Goal: Navigation & Orientation: Find specific page/section

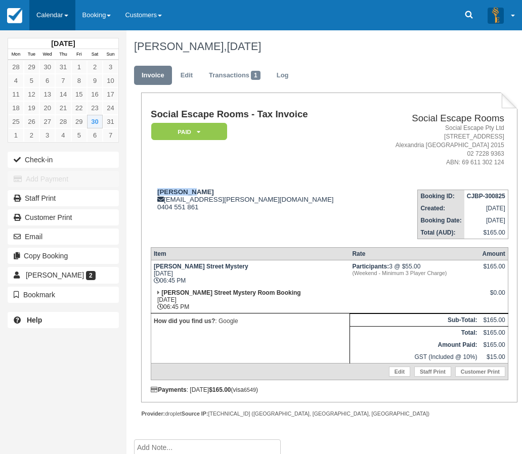
click at [44, 15] on link "Calendar" at bounding box center [52, 15] width 46 height 30
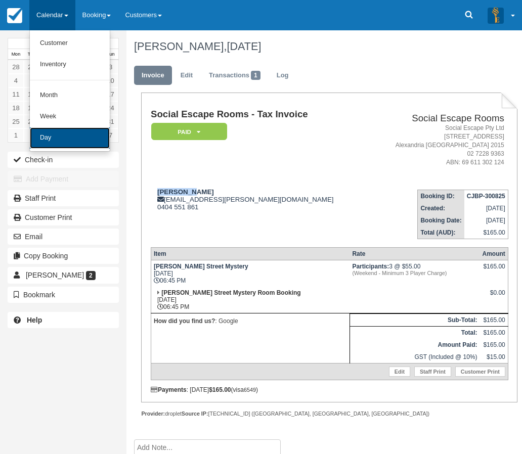
click at [48, 140] on link "Day" at bounding box center [70, 137] width 80 height 21
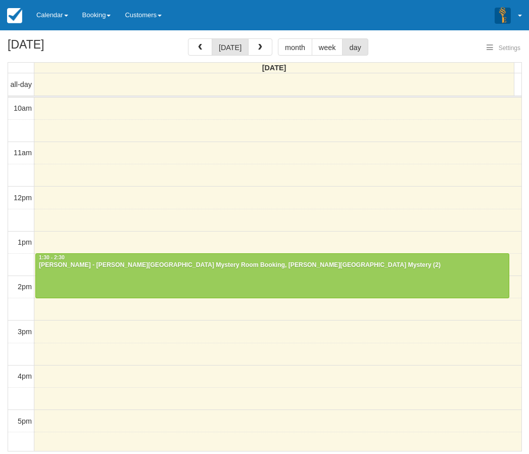
select select
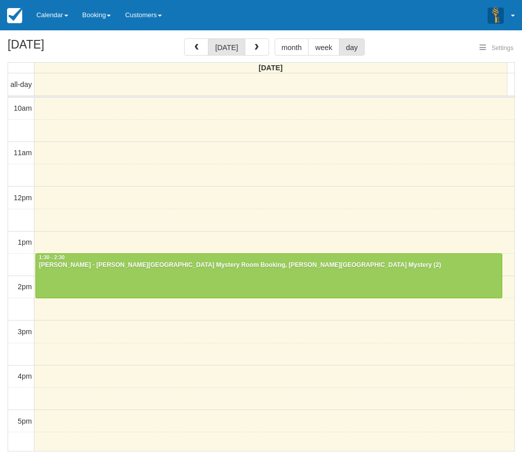
scroll to position [90, 0]
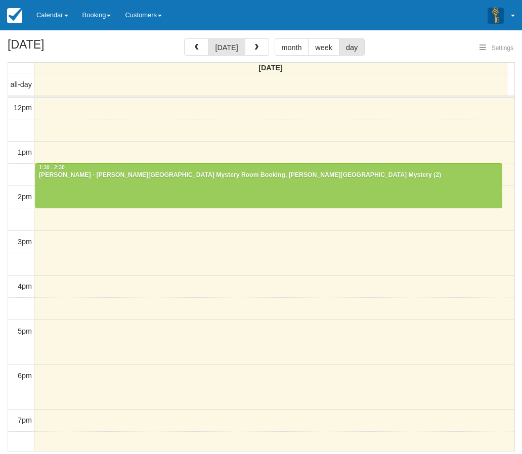
select select
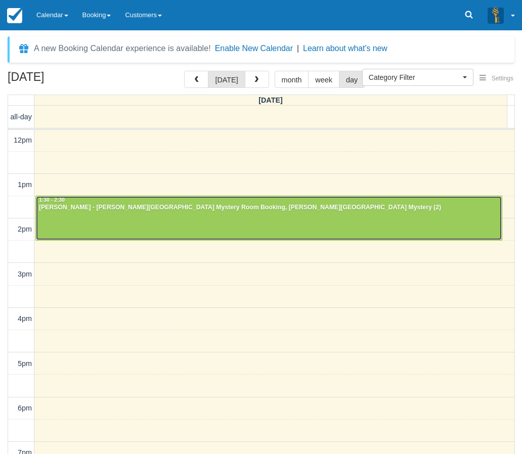
click at [119, 221] on div at bounding box center [269, 217] width 466 height 43
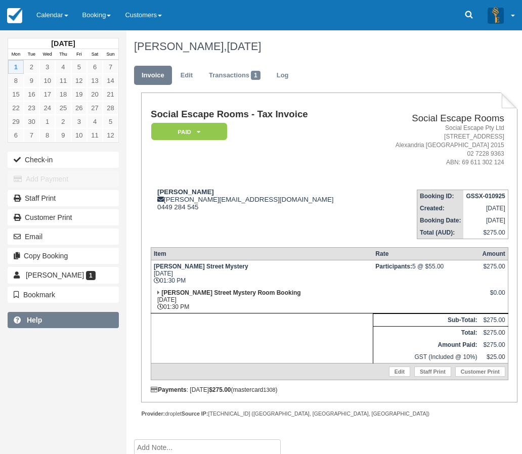
drag, startPoint x: 4, startPoint y: 336, endPoint x: 12, endPoint y: 326, distance: 13.3
click at [3, 336] on div "September 2025 Mon Tue Wed Thu Fri Sat Sun 1 2 3 4 5 6 7 8 9 10 11 12 13 14 15 …" at bounding box center [63, 227] width 126 height 454
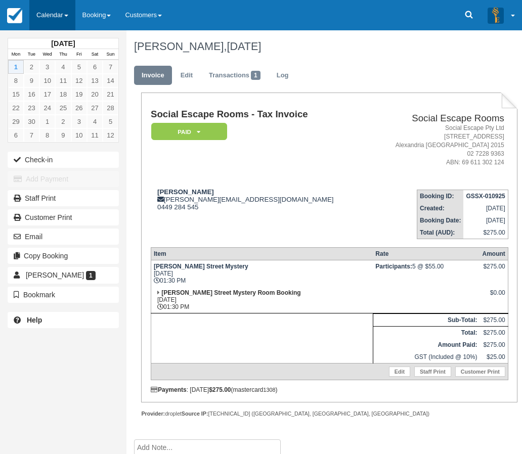
click at [57, 18] on link "Calendar" at bounding box center [52, 15] width 46 height 30
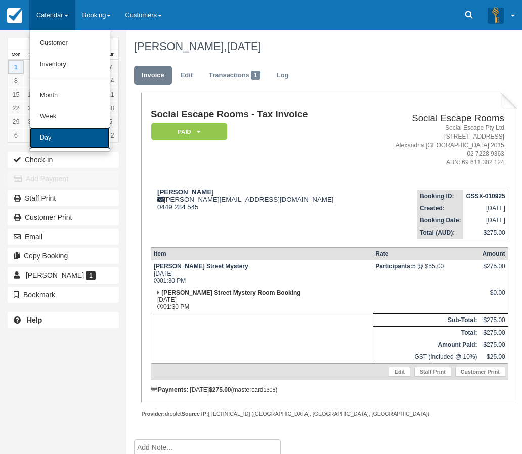
click at [57, 139] on link "Day" at bounding box center [70, 137] width 80 height 21
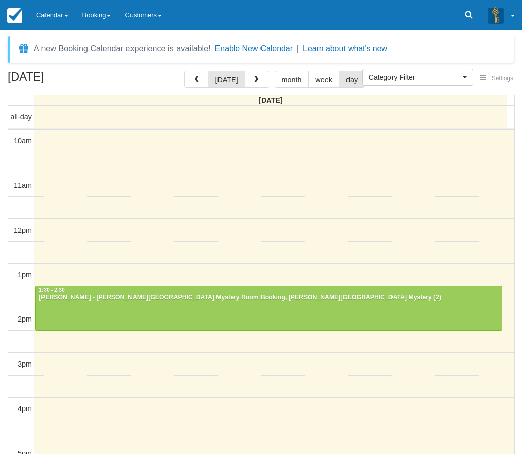
select select
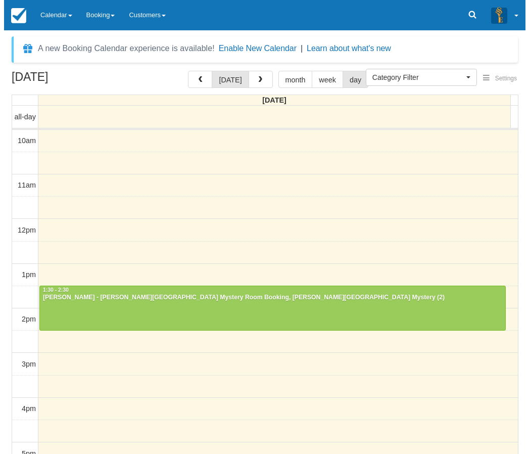
scroll to position [90, 0]
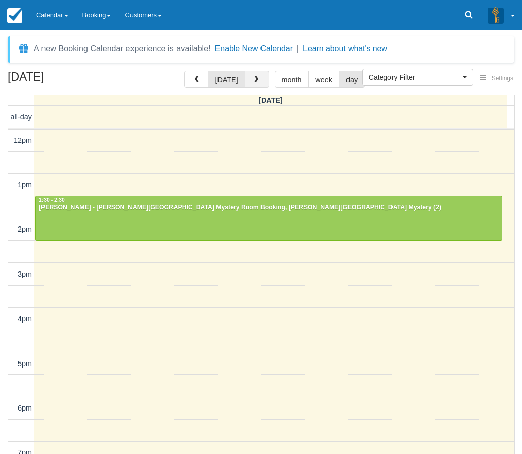
click at [253, 75] on button "button" at bounding box center [257, 79] width 24 height 17
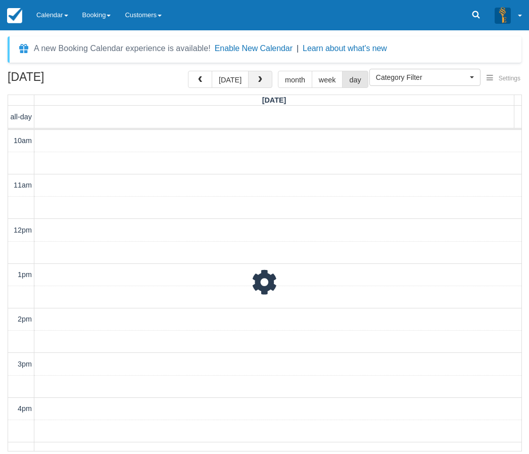
scroll to position [90, 0]
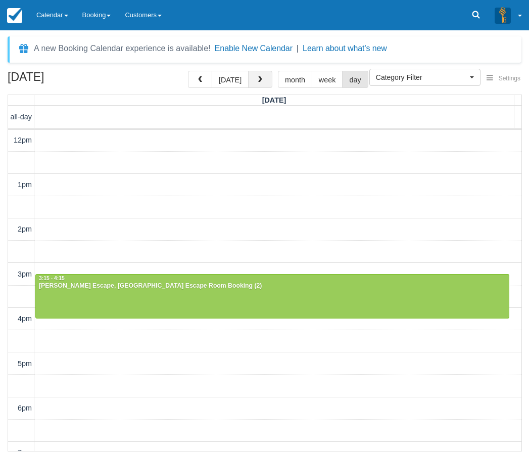
click at [261, 79] on span "button" at bounding box center [260, 79] width 7 height 7
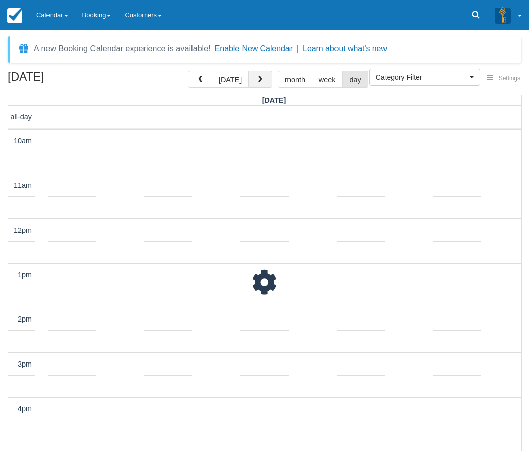
scroll to position [90, 0]
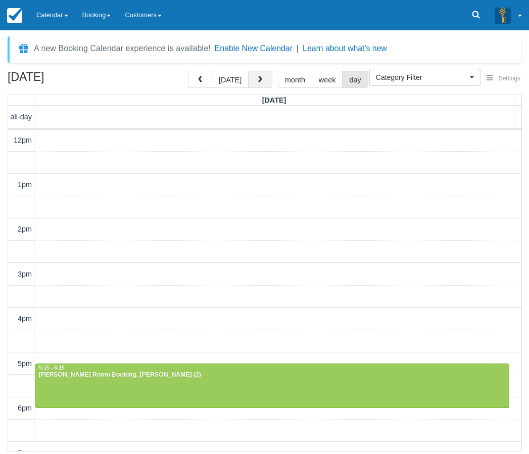
click at [261, 79] on span "button" at bounding box center [260, 79] width 7 height 7
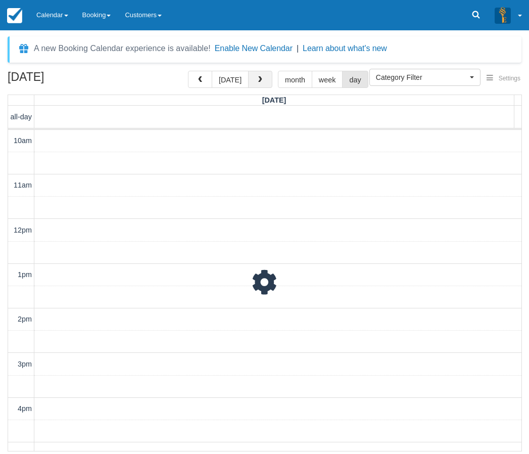
scroll to position [90, 0]
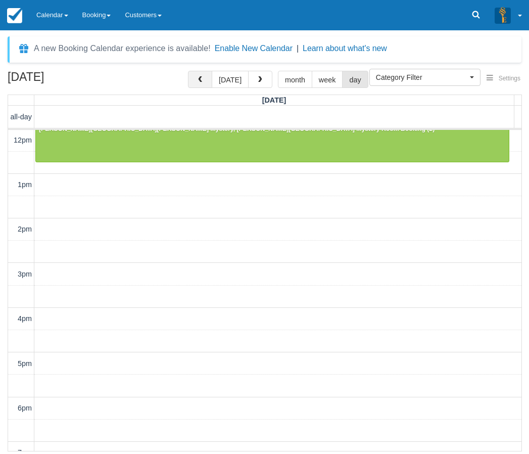
click at [203, 81] on span "button" at bounding box center [200, 79] width 7 height 7
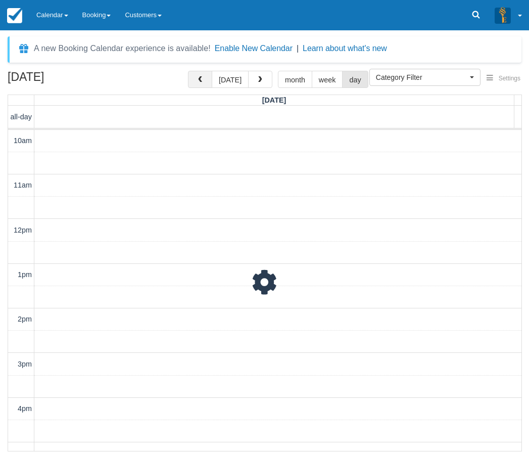
scroll to position [90, 0]
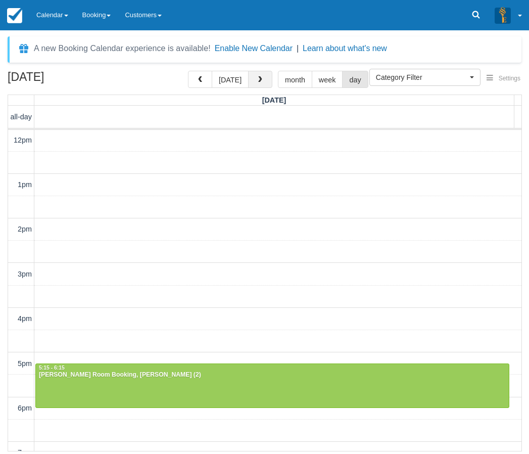
click at [262, 79] on button "button" at bounding box center [260, 79] width 24 height 17
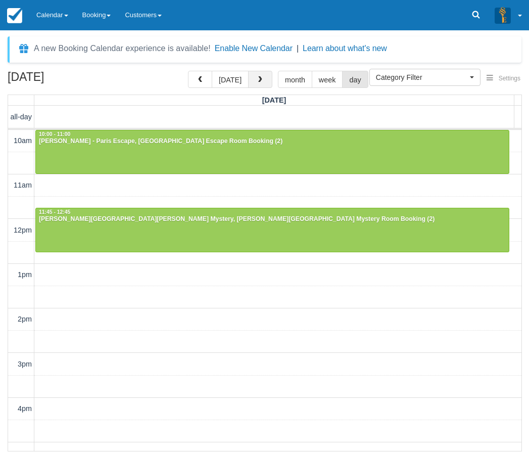
click at [265, 81] on button "button" at bounding box center [260, 79] width 24 height 17
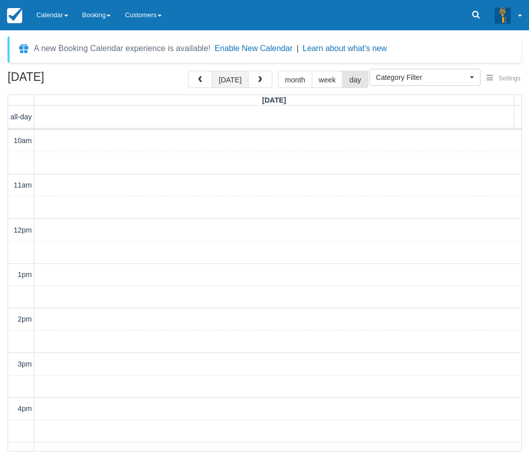
click at [226, 79] on button "[DATE]" at bounding box center [230, 79] width 37 height 17
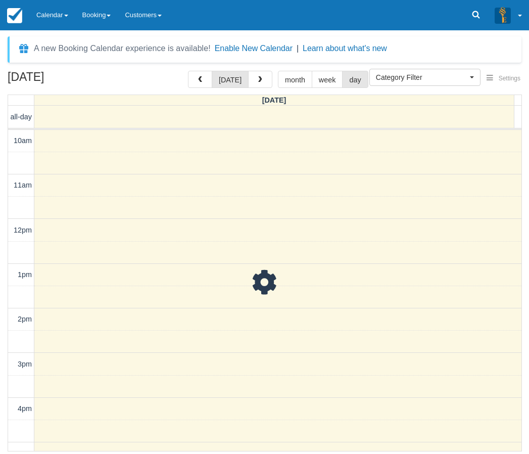
scroll to position [90, 0]
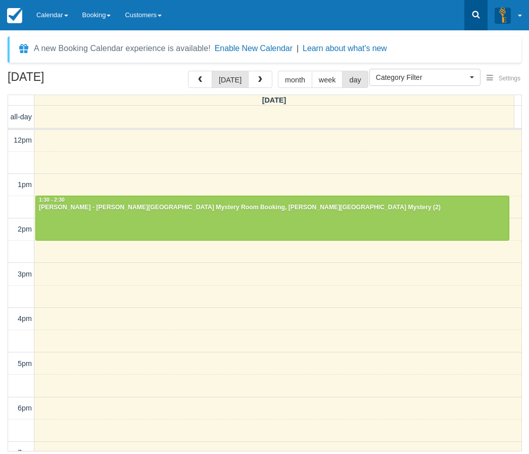
click at [475, 19] on icon at bounding box center [476, 15] width 10 height 10
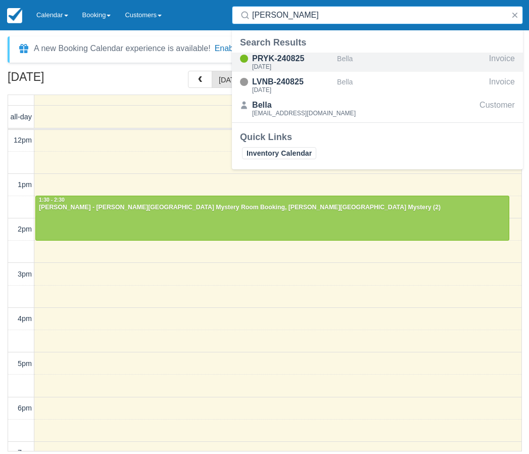
type input "melov"
click at [291, 57] on div "PRYK-240825" at bounding box center [292, 59] width 81 height 12
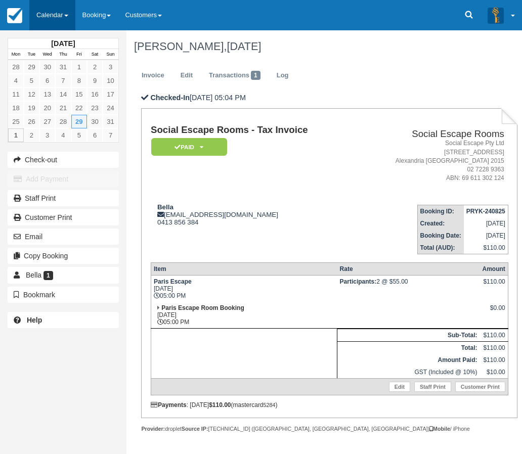
click at [41, 9] on link "Calendar" at bounding box center [52, 15] width 46 height 30
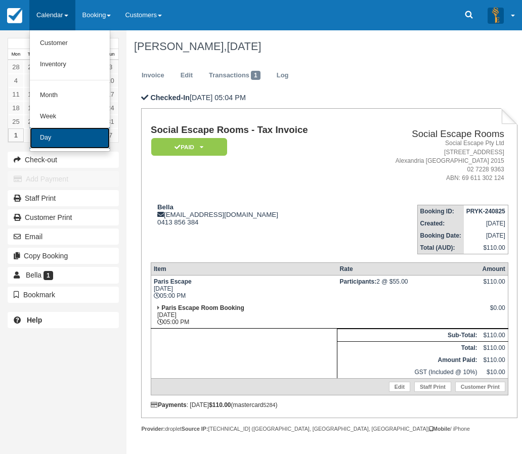
click at [50, 140] on link "Day" at bounding box center [70, 137] width 80 height 21
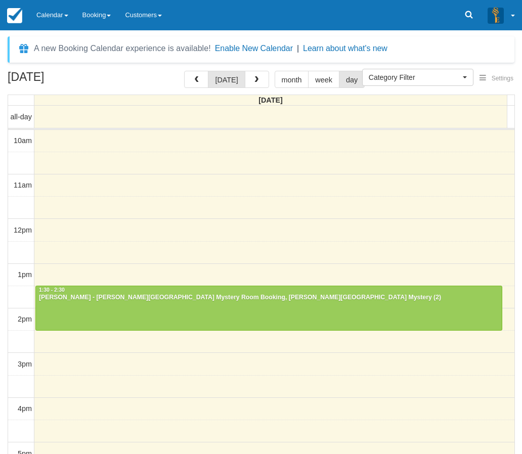
select select
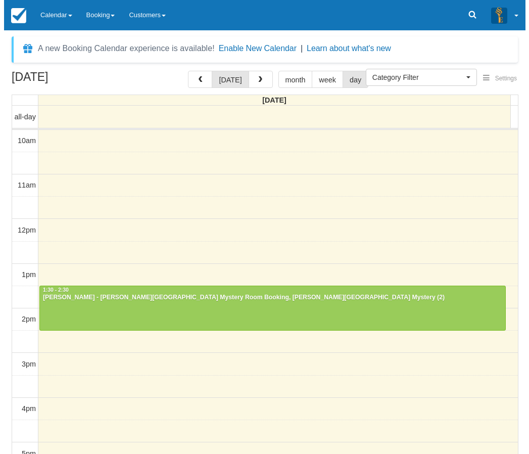
scroll to position [90, 0]
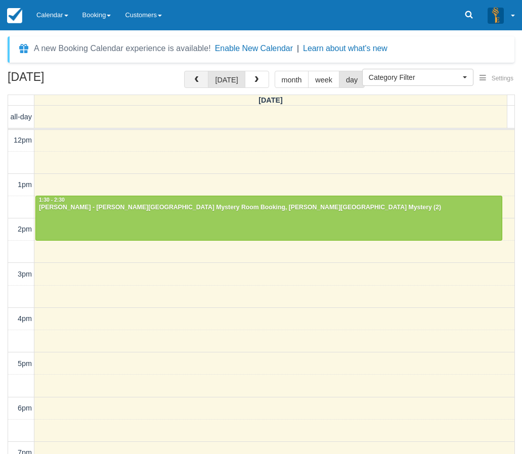
click at [196, 77] on span "button" at bounding box center [196, 79] width 7 height 7
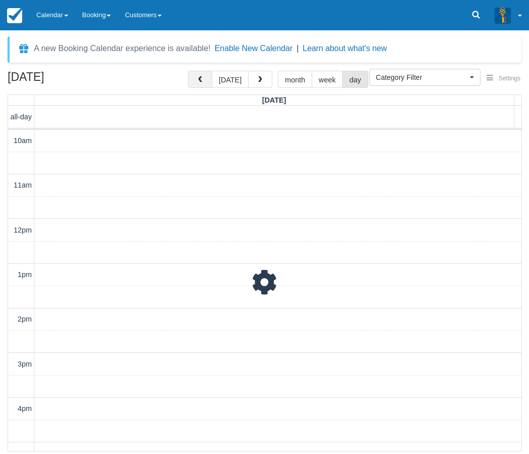
scroll to position [90, 0]
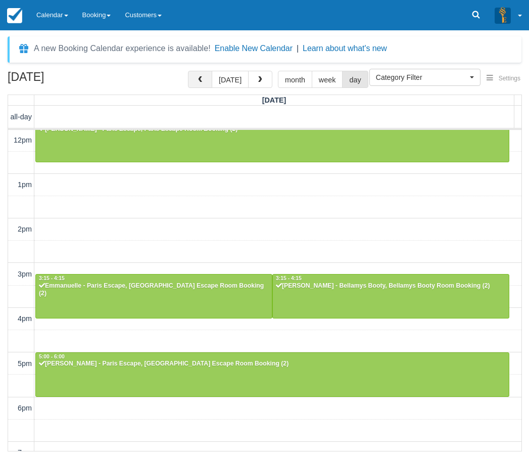
click at [196, 77] on button "button" at bounding box center [200, 79] width 24 height 17
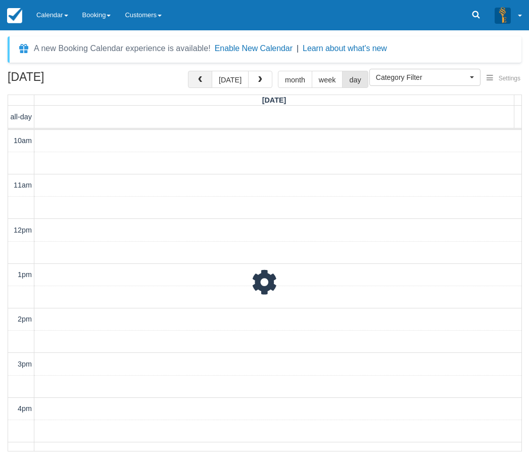
scroll to position [90, 0]
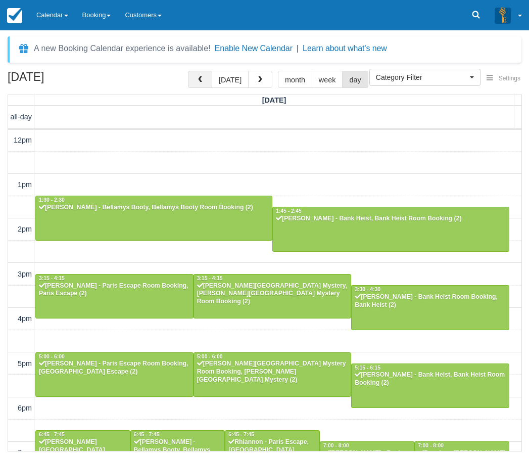
click at [196, 77] on button "button" at bounding box center [200, 79] width 24 height 17
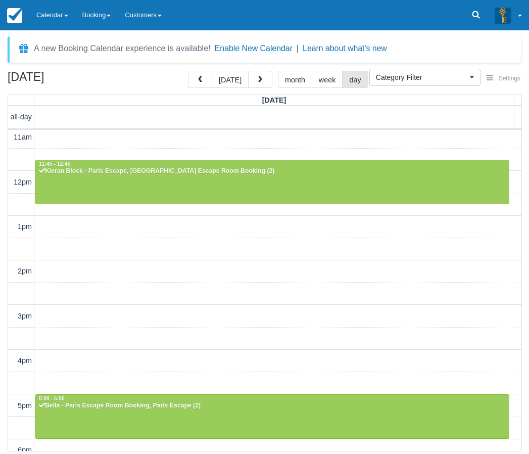
scroll to position [34, 0]
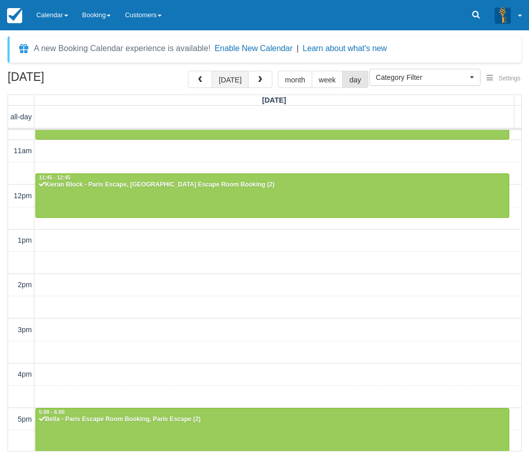
click at [226, 77] on button "[DATE]" at bounding box center [230, 79] width 37 height 17
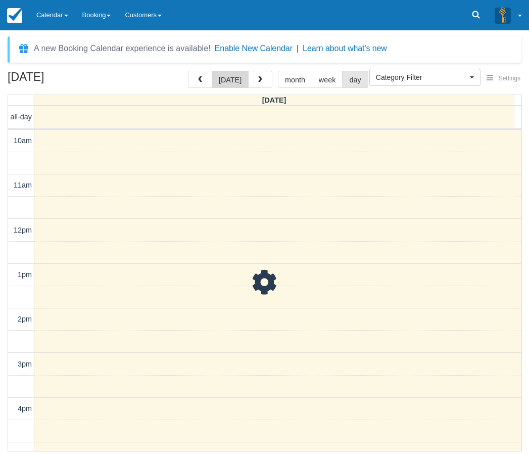
scroll to position [90, 0]
